Goal: Transaction & Acquisition: Purchase product/service

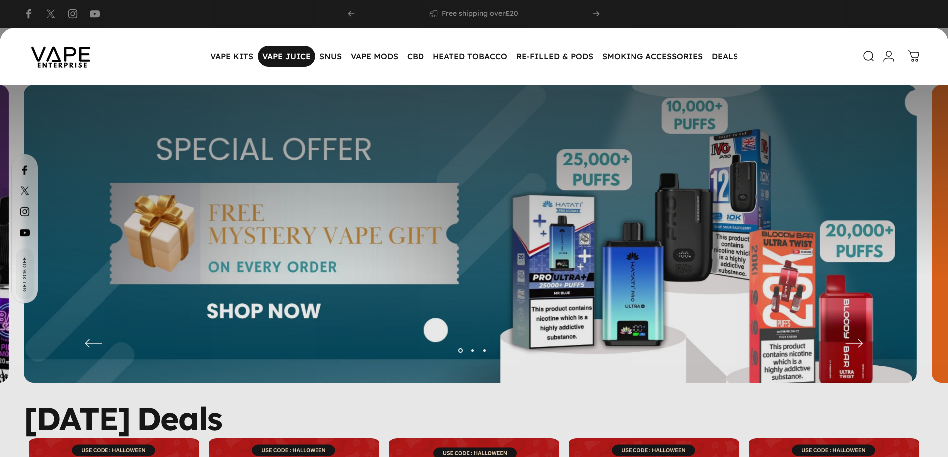
click at [292, 51] on magnet-element "VAPE JUICE VAPE JUICE" at bounding box center [286, 56] width 57 height 21
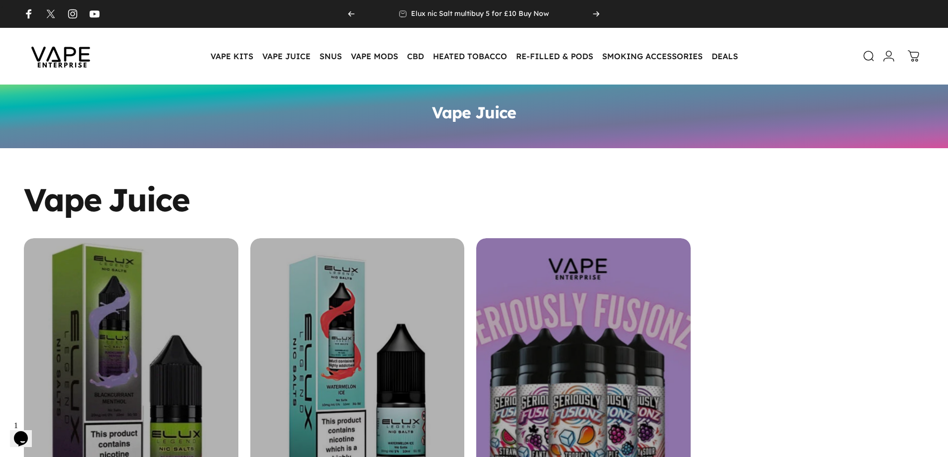
click at [172, 315] on div "NIC SALT" at bounding box center [131, 372] width 214 height 268
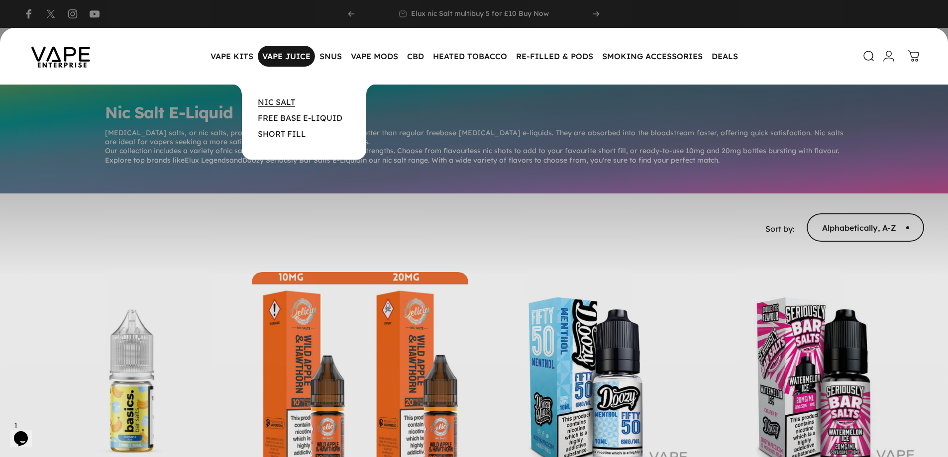
click at [275, 102] on link "NIC SALT" at bounding box center [276, 102] width 37 height 10
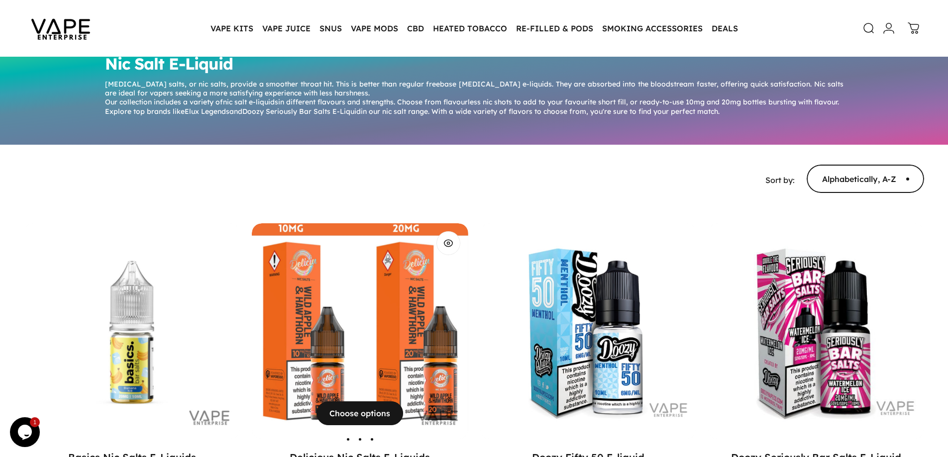
scroll to position [50, 0]
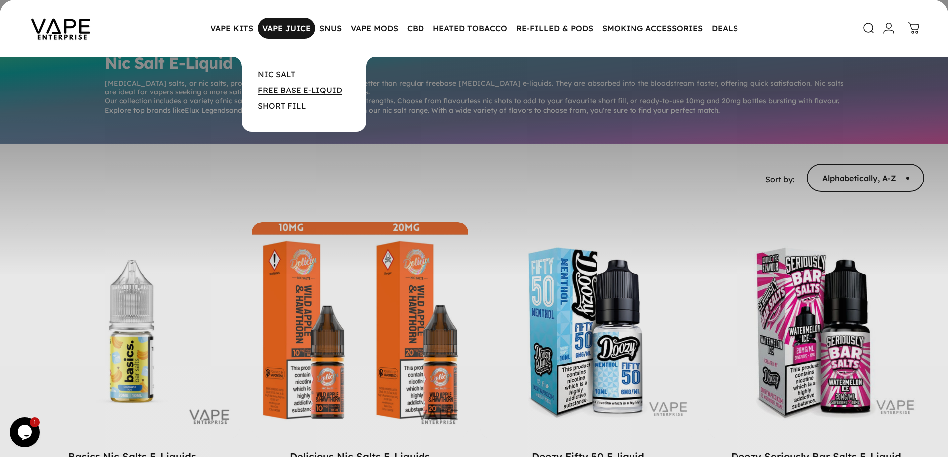
click at [284, 92] on link "FREE BASE E-LIQUID" at bounding box center [300, 90] width 85 height 10
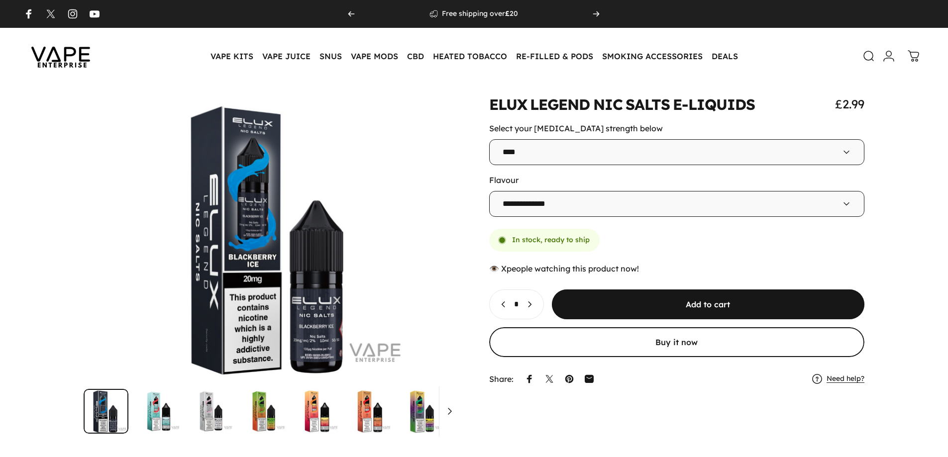
click at [534, 307] on icon "Increase quantity for ELUX LEGEND NIC SALTS E-LIQUIDS" at bounding box center [529, 305] width 10 height 10
type input "*"
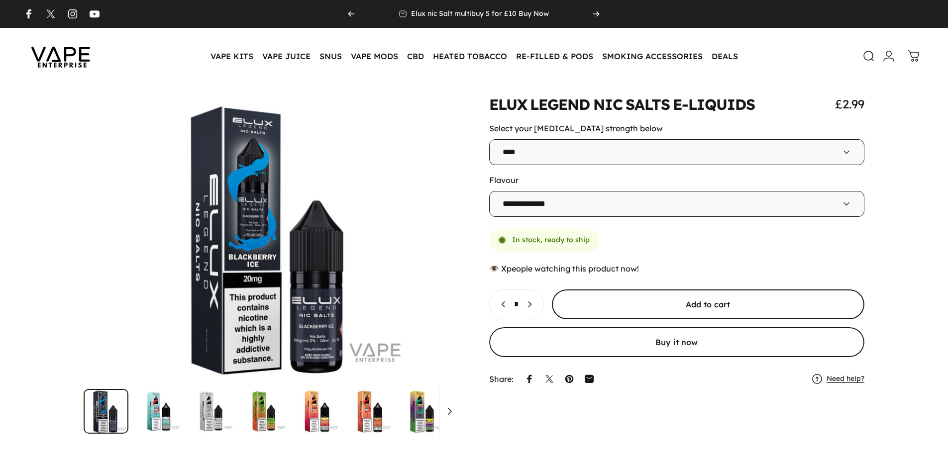
click at [588, 305] on span "submit" at bounding box center [707, 305] width 469 height 60
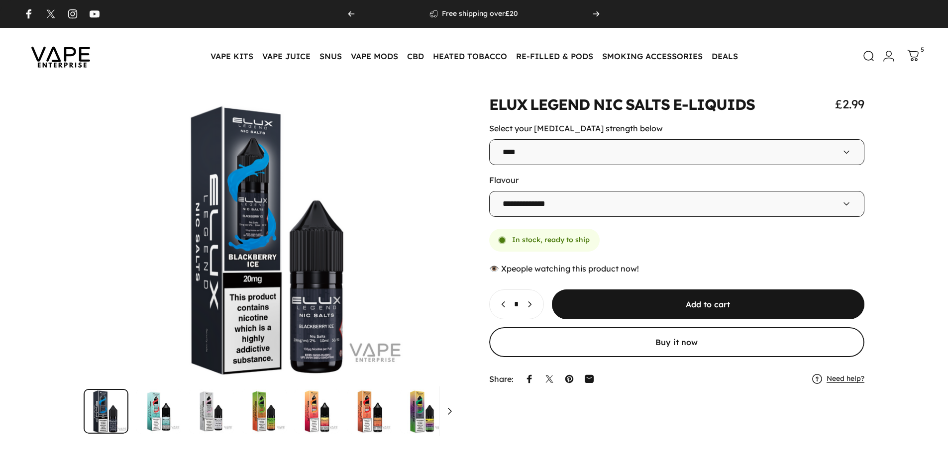
click at [912, 54] on icon at bounding box center [913, 56] width 12 height 12
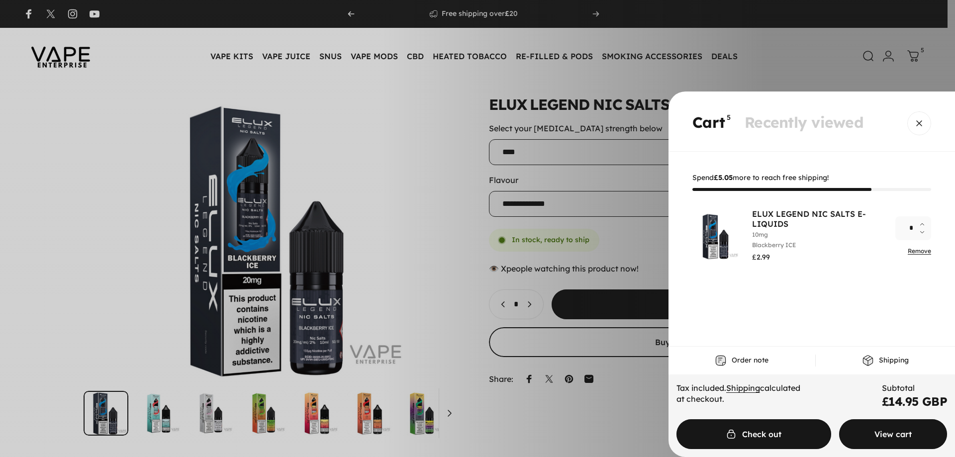
click at [915, 432] on span "Cart" at bounding box center [893, 435] width 162 height 60
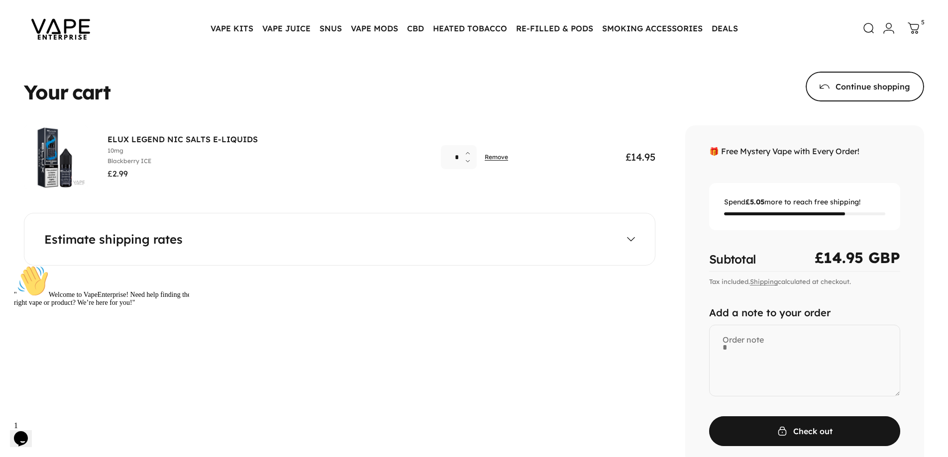
scroll to position [50, 0]
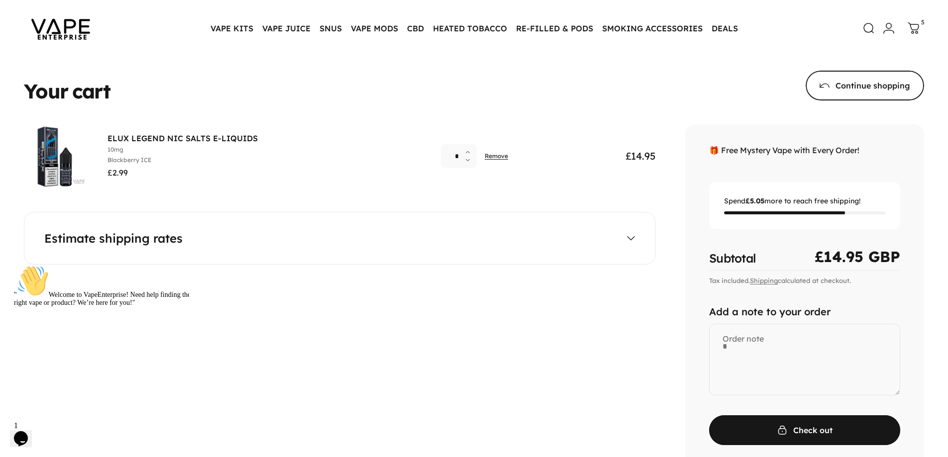
click at [610, 240] on summary "Estimate shipping rates" at bounding box center [339, 238] width 591 height 12
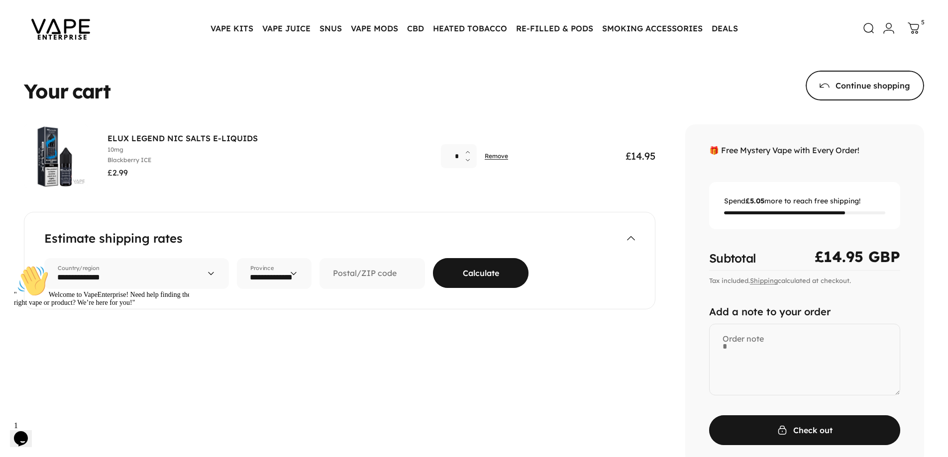
click at [492, 275] on span "submit" at bounding box center [480, 273] width 143 height 60
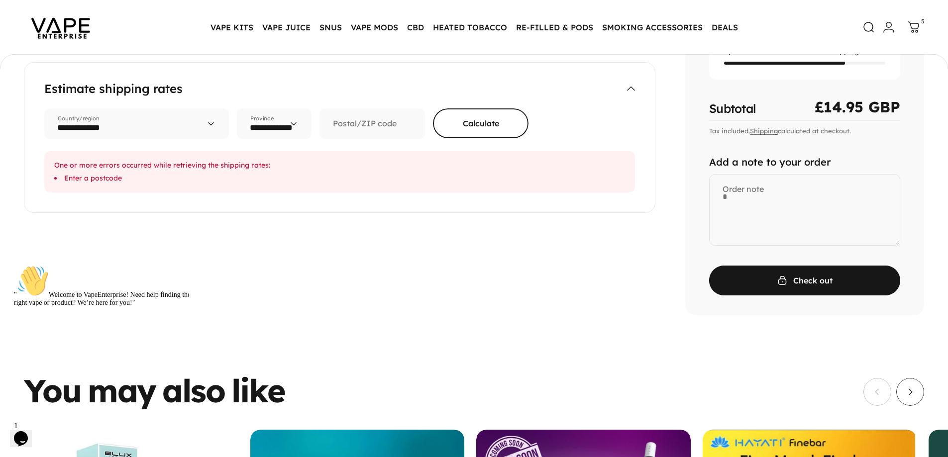
scroll to position [197, 0]
click at [286, 129] on select "**********" at bounding box center [274, 124] width 75 height 31
click at [297, 264] on div "Your cart Product Quantity Total ELUX LEGEND NIC SALTS E-LIQUIDS Select your ni…" at bounding box center [339, 145] width 631 height 341
click at [383, 143] on form "**********" at bounding box center [339, 144] width 591 height 98
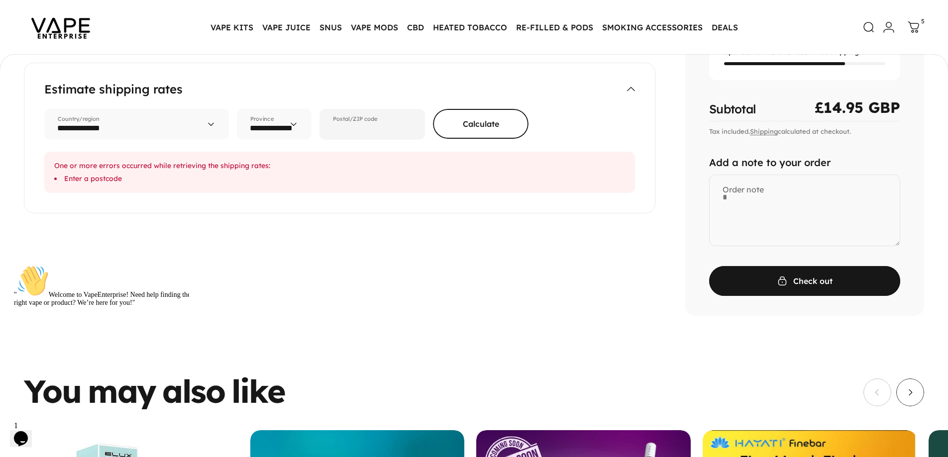
drag, startPoint x: 383, startPoint y: 130, endPoint x: 383, endPoint y: 146, distance: 16.4
click at [383, 130] on input "Postal/ZIP code" at bounding box center [371, 124] width 105 height 31
click at [291, 229] on div "Your cart Product Quantity Total ELUX LEGEND NIC SALTS E-LIQUIDS Select your ni…" at bounding box center [339, 145] width 631 height 341
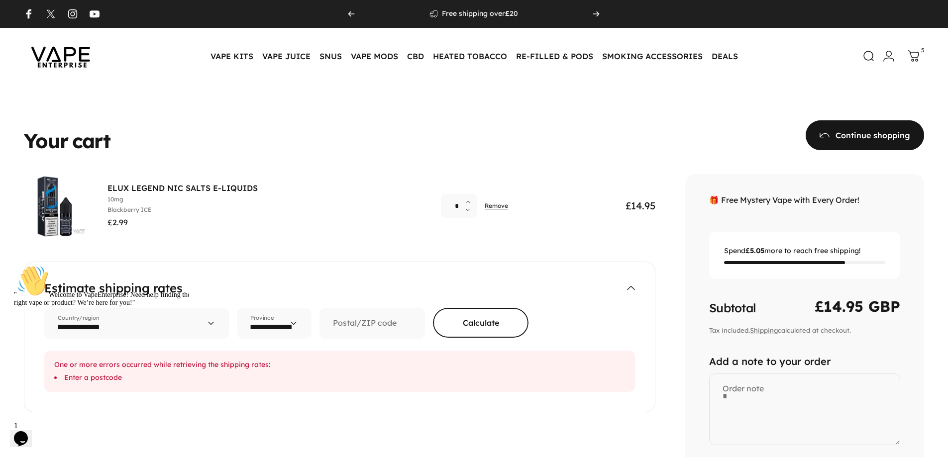
click at [874, 138] on span at bounding box center [865, 135] width 178 height 60
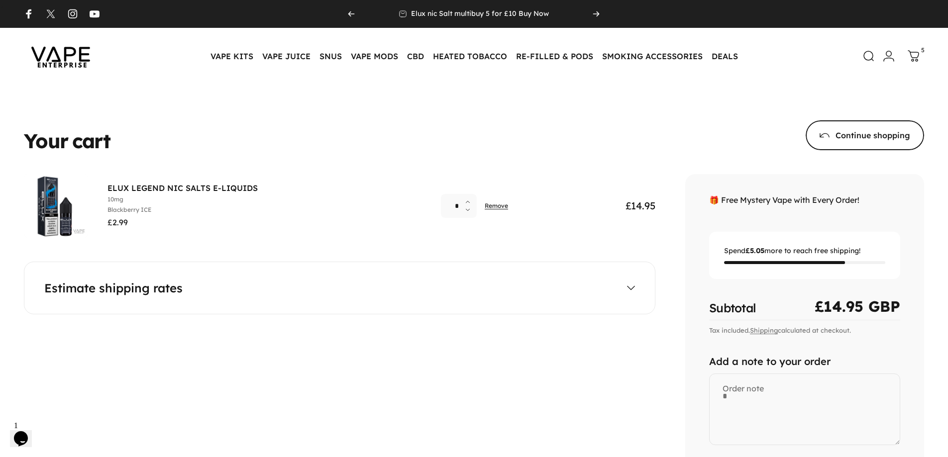
click at [54, 61] on img at bounding box center [61, 56] width 90 height 47
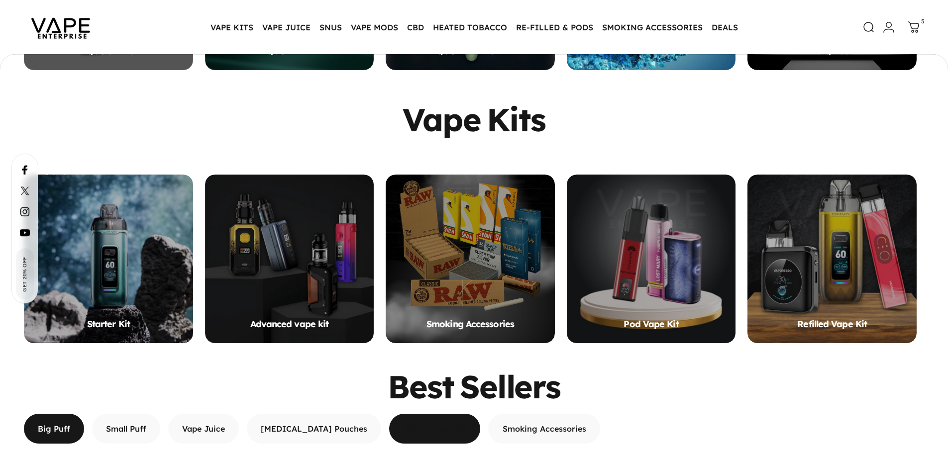
scroll to position [1092, 0]
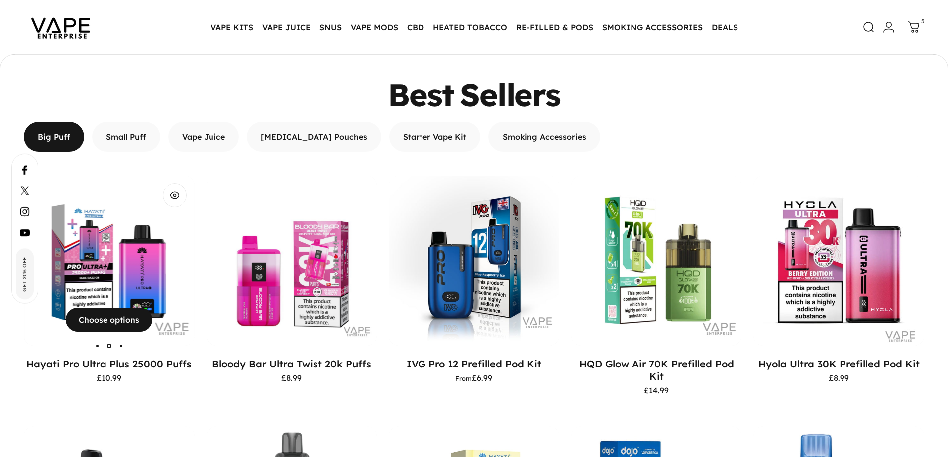
click at [124, 261] on img "Hayati Pro Ultra Plus 25000 Puffs" at bounding box center [109, 261] width 171 height 171
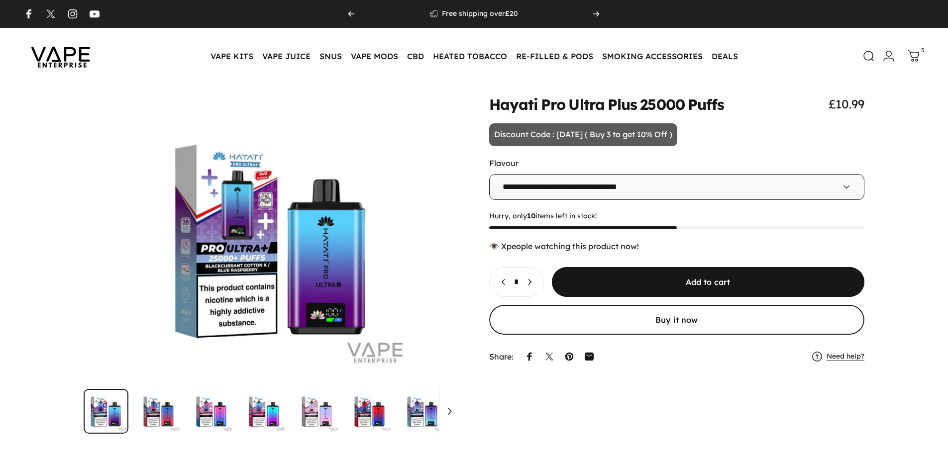
click at [531, 282] on icon "Increase quantity for Hayati Pro Ultra Plus 25000 Puffs" at bounding box center [529, 282] width 2 height 5
click at [506, 283] on icon "Decrease quantity for Hayati Pro Ultra Plus 25000 Puffs" at bounding box center [504, 282] width 10 height 10
type input "*"
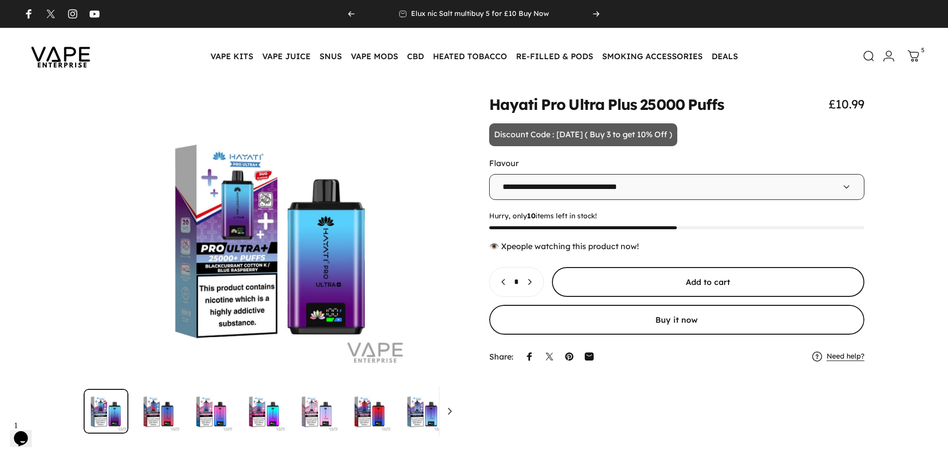
click at [666, 282] on span "submit" at bounding box center [707, 282] width 469 height 60
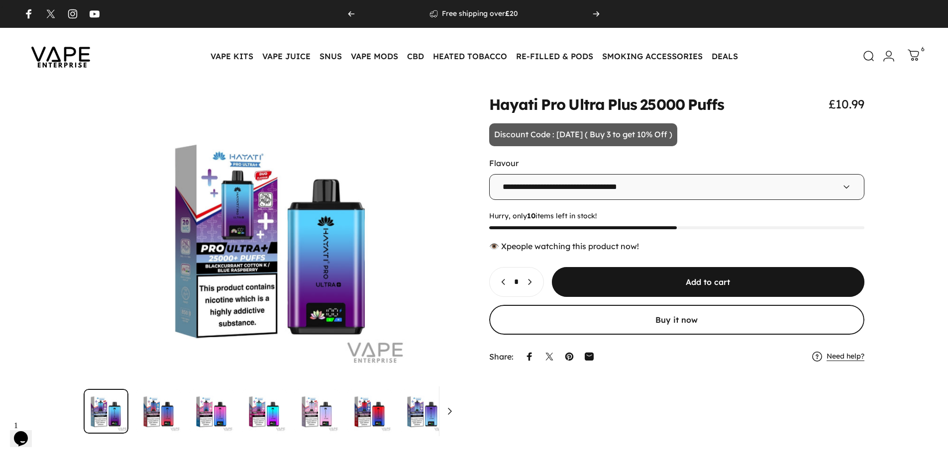
click at [913, 53] on icon at bounding box center [914, 55] width 12 height 12
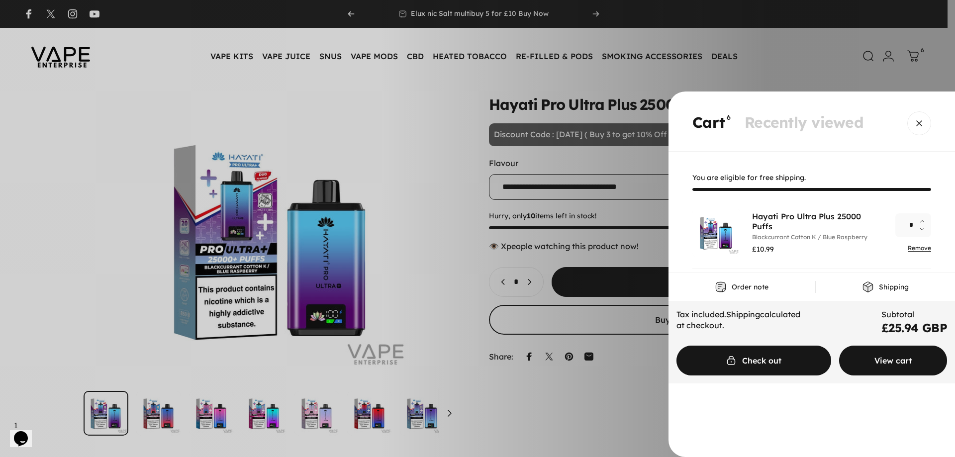
click at [916, 368] on span "Cart" at bounding box center [893, 361] width 162 height 60
